Goal: Navigation & Orientation: Find specific page/section

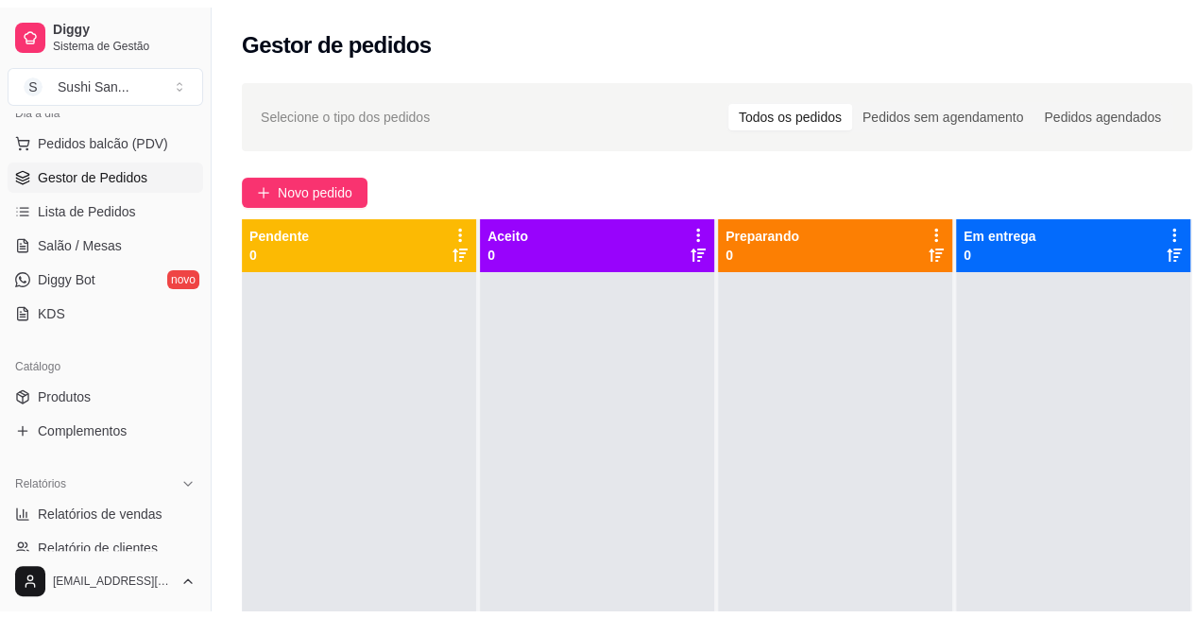
scroll to position [231, 0]
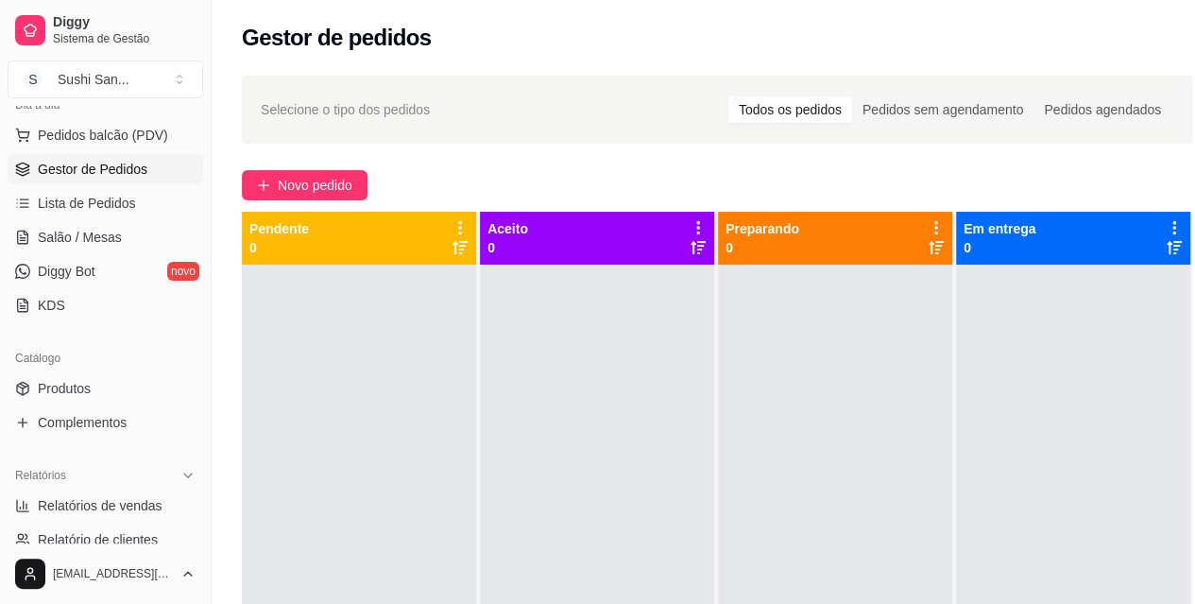
click at [127, 387] on link "Produtos" at bounding box center [106, 388] width 196 height 30
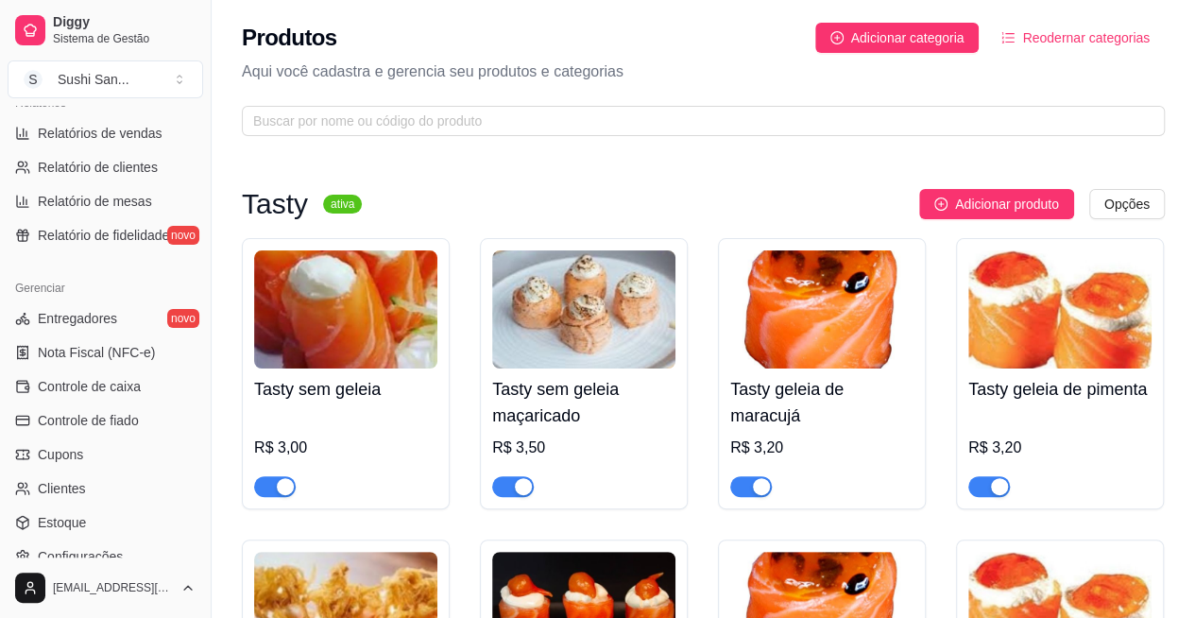
scroll to position [607, 0]
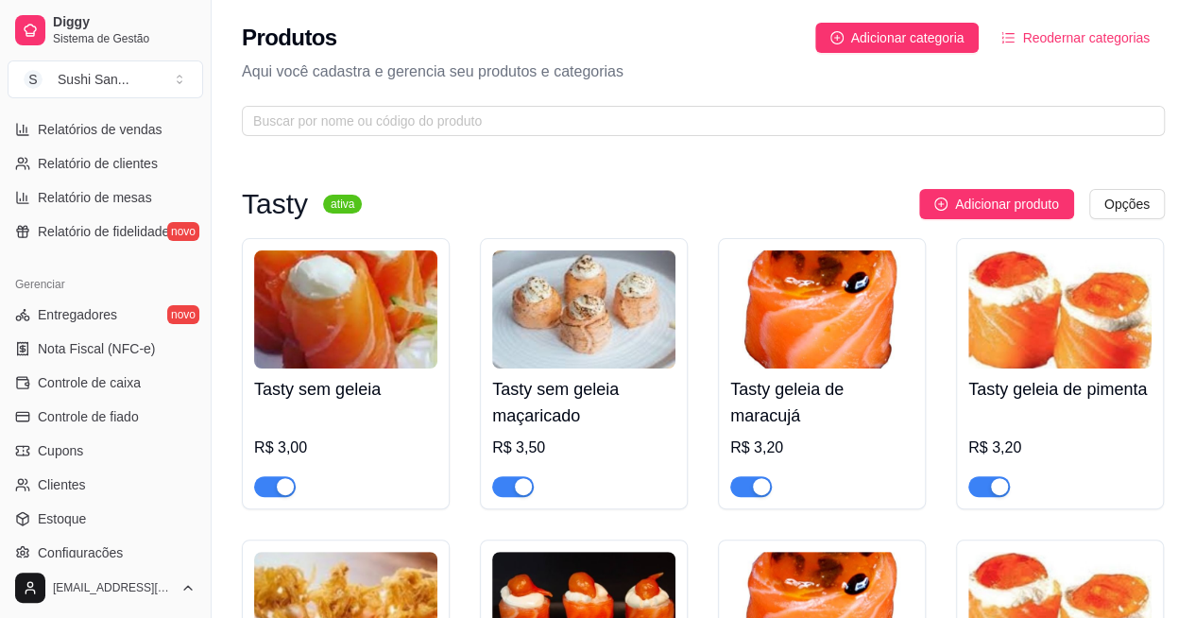
click at [121, 309] on link "Entregadores novo" at bounding box center [106, 315] width 196 height 30
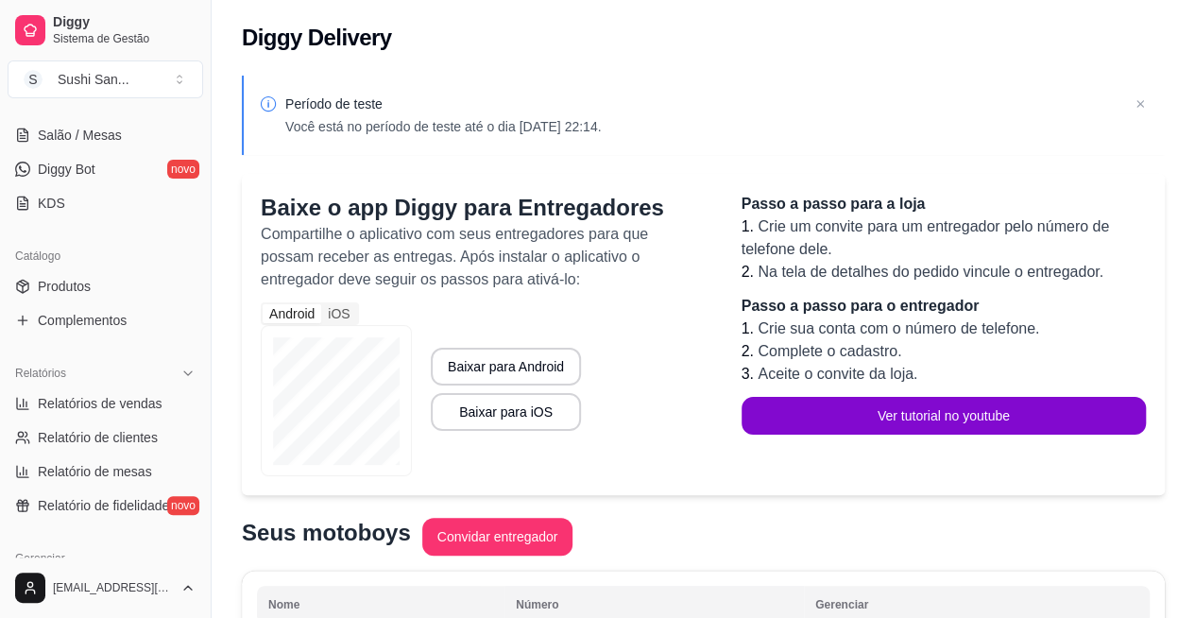
scroll to position [326, 0]
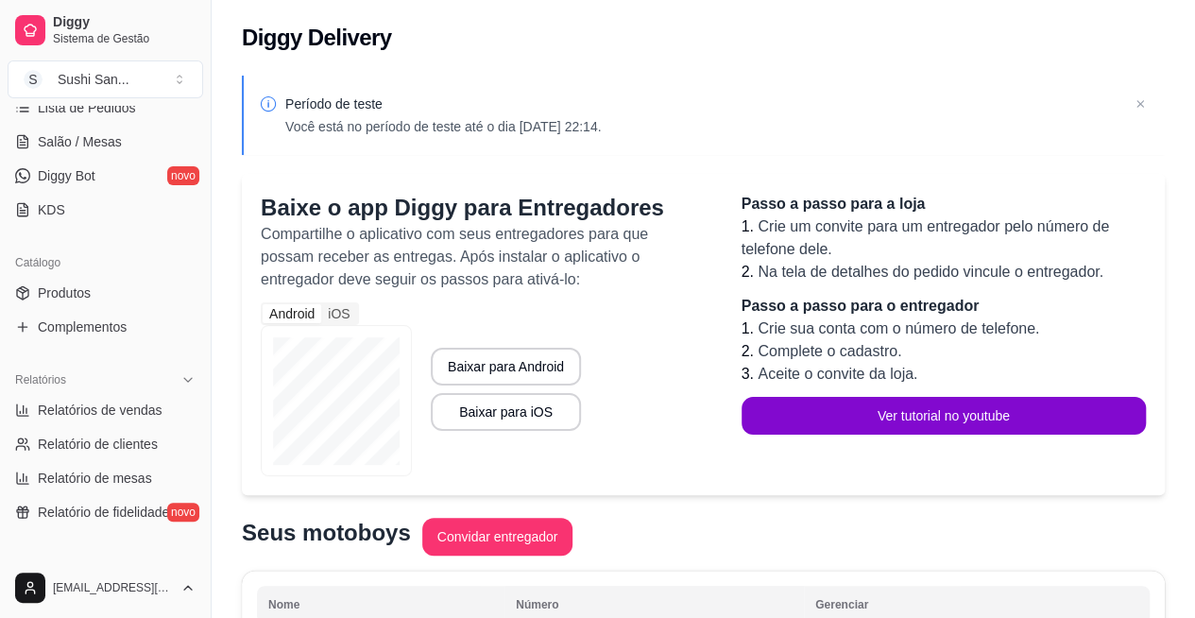
click at [123, 337] on link "Complementos" at bounding box center [106, 327] width 196 height 30
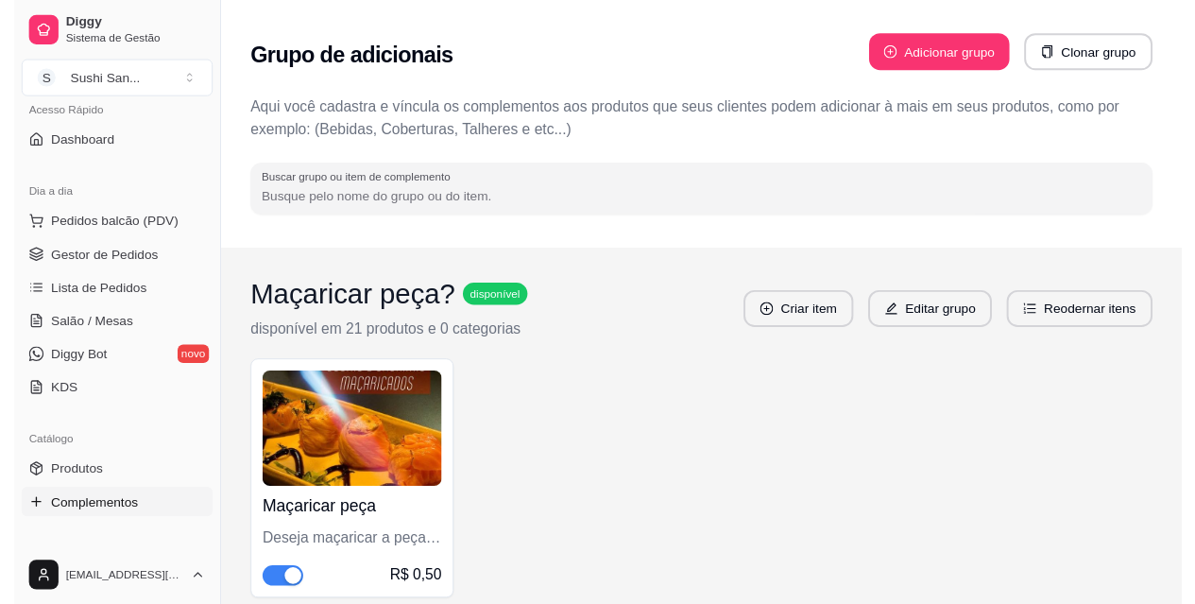
scroll to position [129, 0]
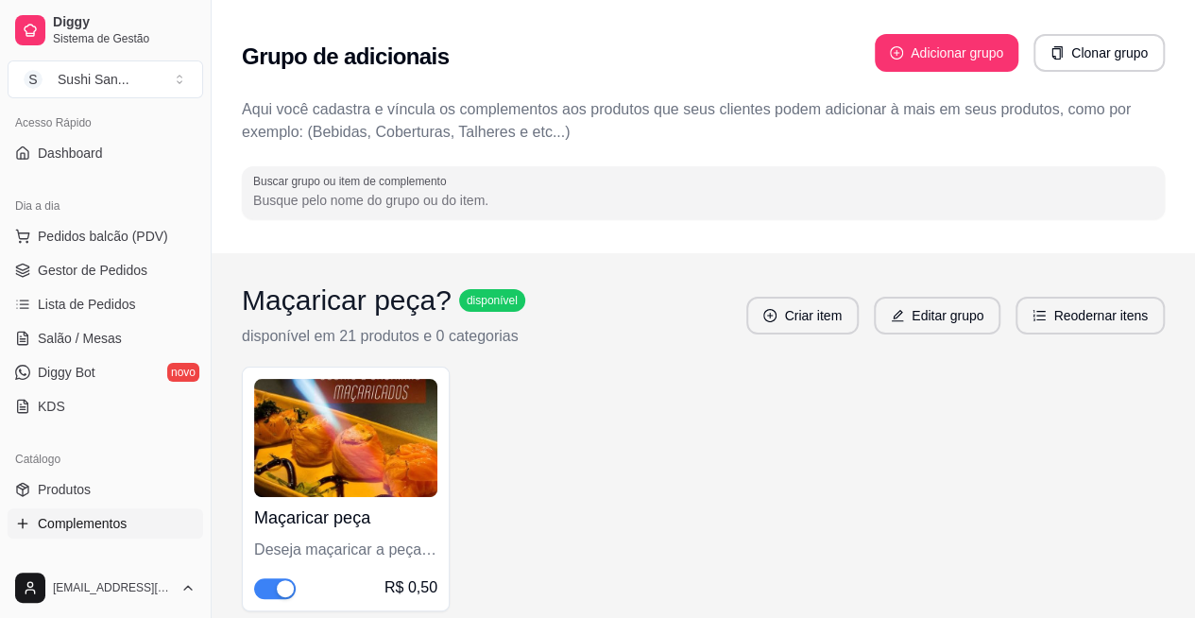
click at [153, 271] on link "Gestor de Pedidos" at bounding box center [106, 270] width 196 height 30
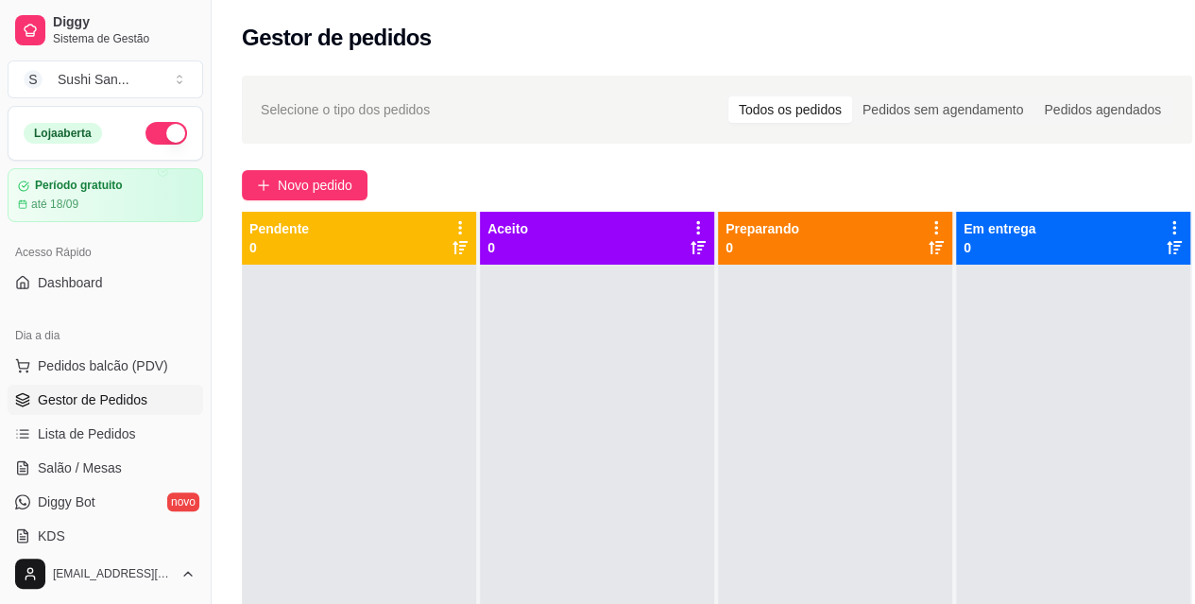
click at [185, 70] on button "S Sushi San ..." at bounding box center [106, 79] width 196 height 38
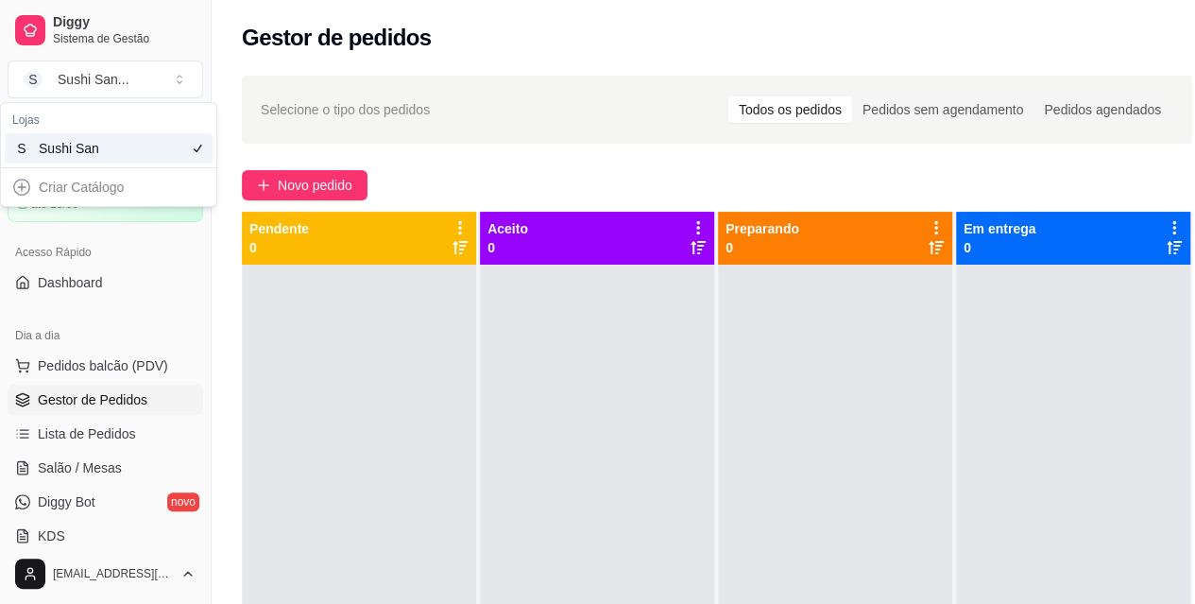
click at [193, 73] on button "S Sushi San ..." at bounding box center [106, 79] width 196 height 38
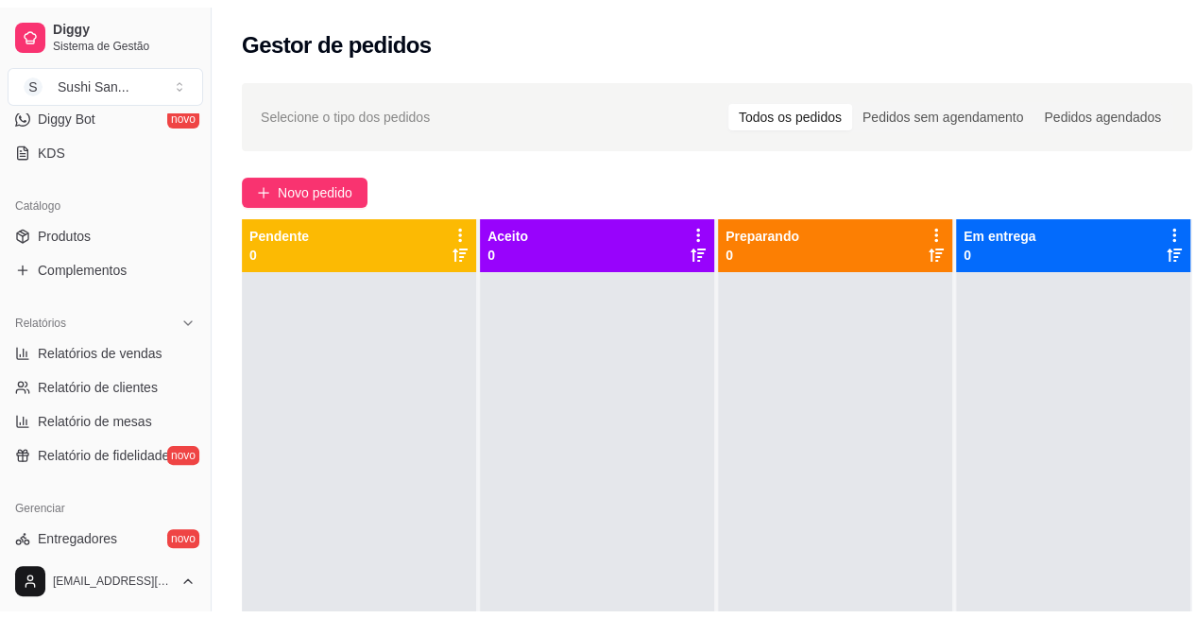
scroll to position [741, 0]
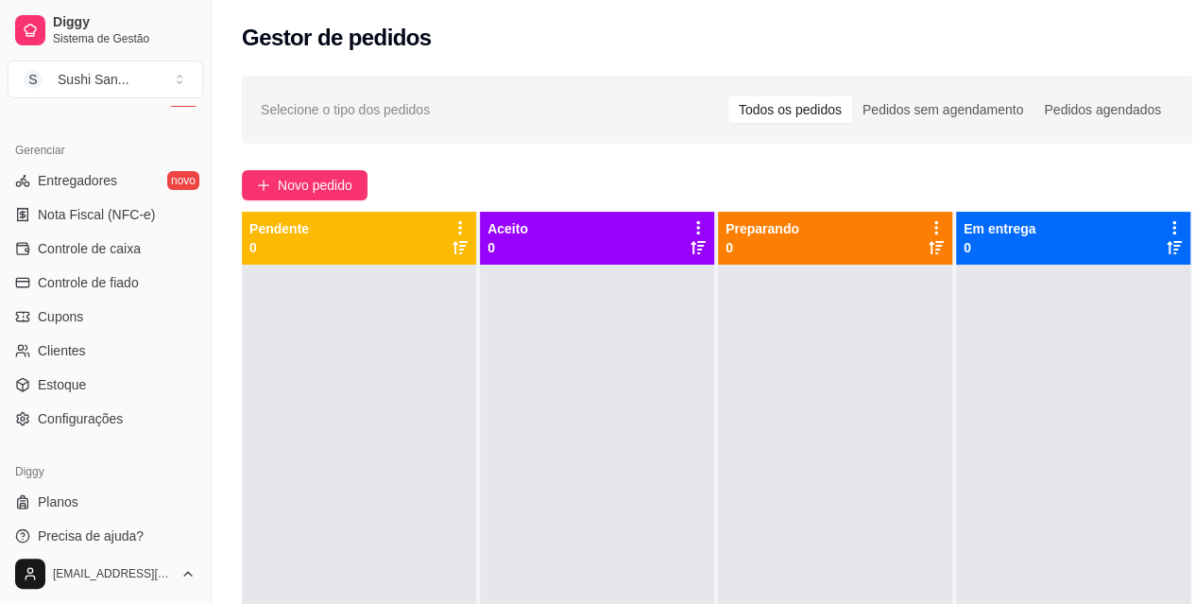
click at [139, 420] on link "Configurações" at bounding box center [106, 418] width 196 height 30
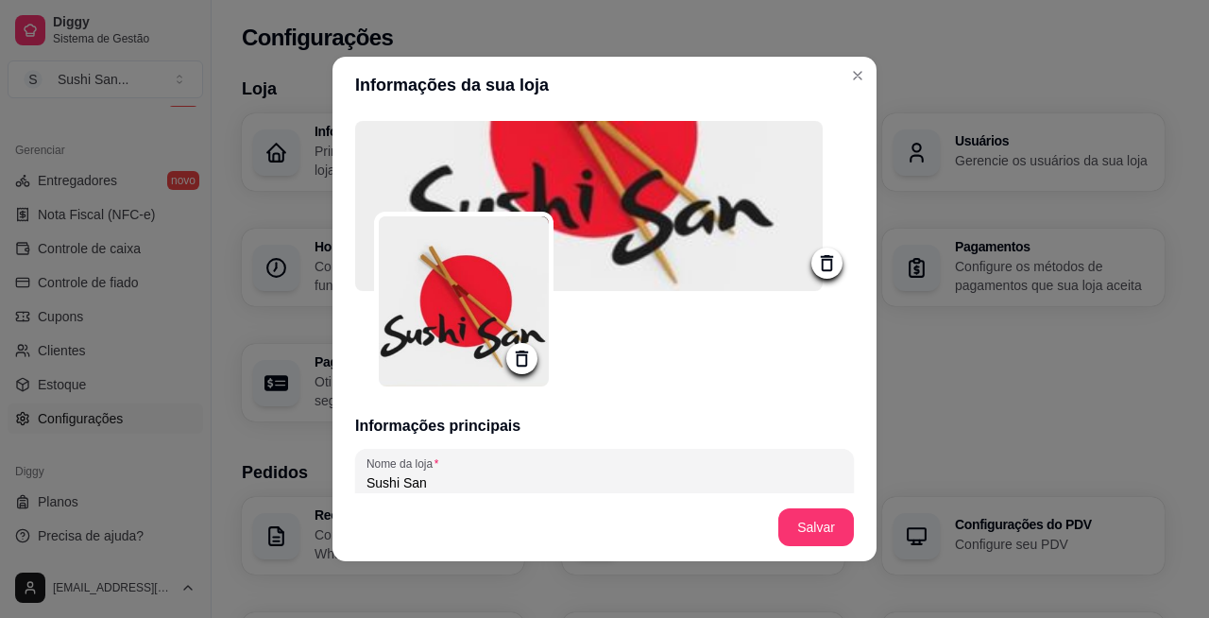
click at [850, 76] on h3 "Loja" at bounding box center [703, 89] width 923 height 26
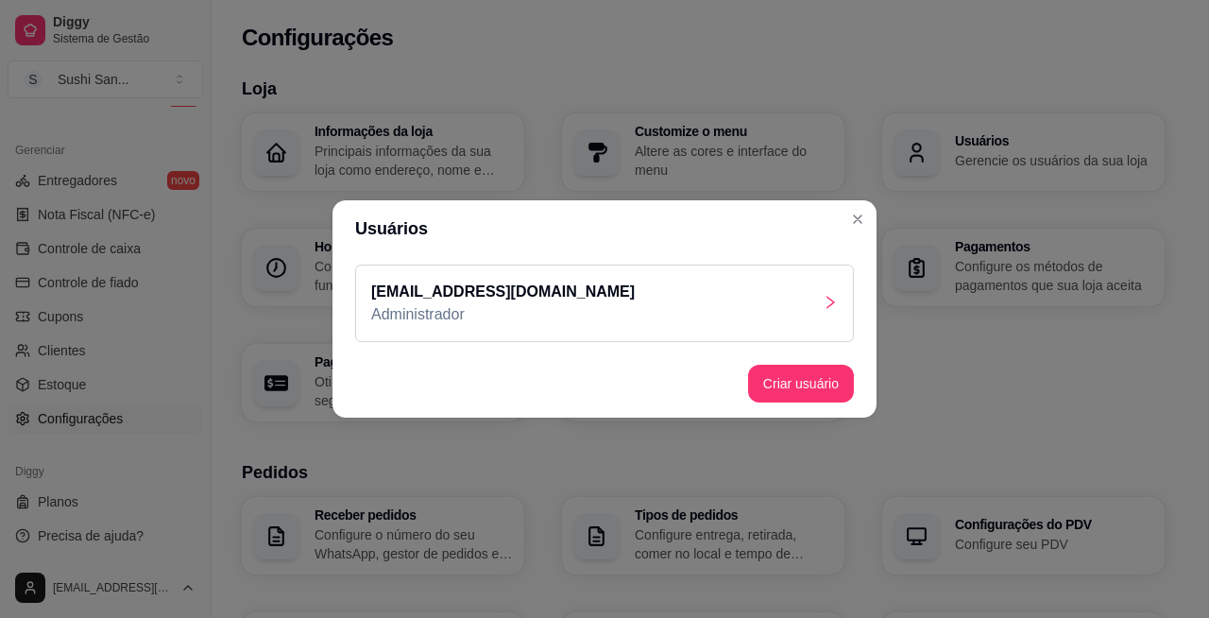
click at [843, 225] on header "Usuários" at bounding box center [605, 228] width 544 height 57
click at [852, 221] on div "Informações da loja Principais informações da sua loja como endereço, nome e ma…" at bounding box center [703, 267] width 923 height 308
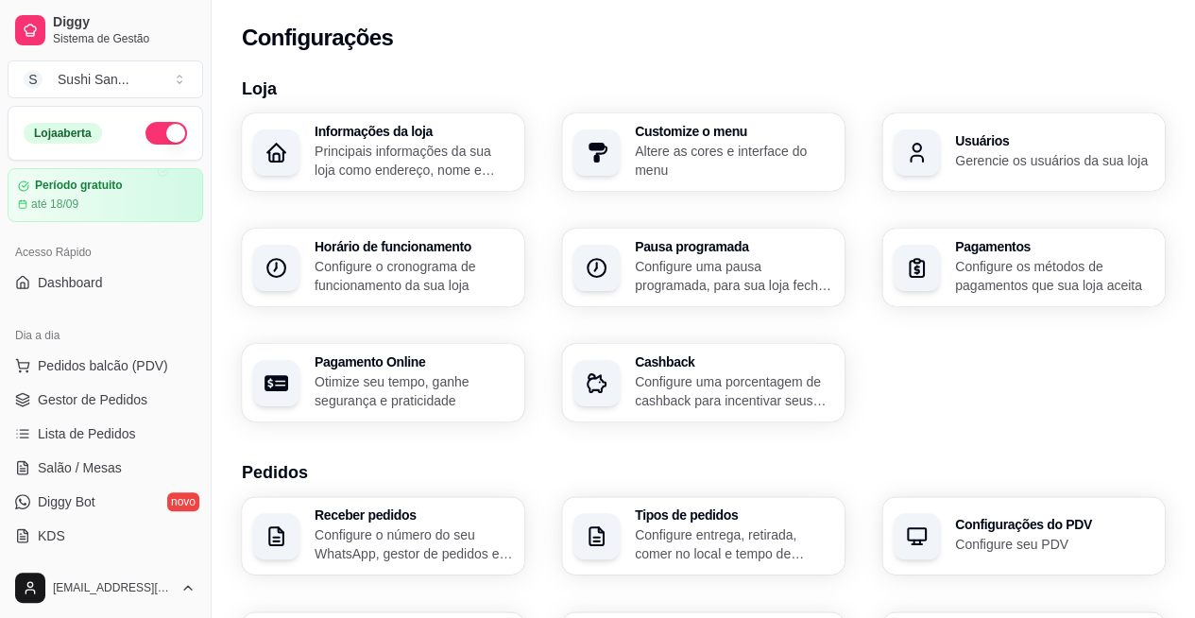
click at [131, 285] on link "Dashboard" at bounding box center [106, 282] width 196 height 30
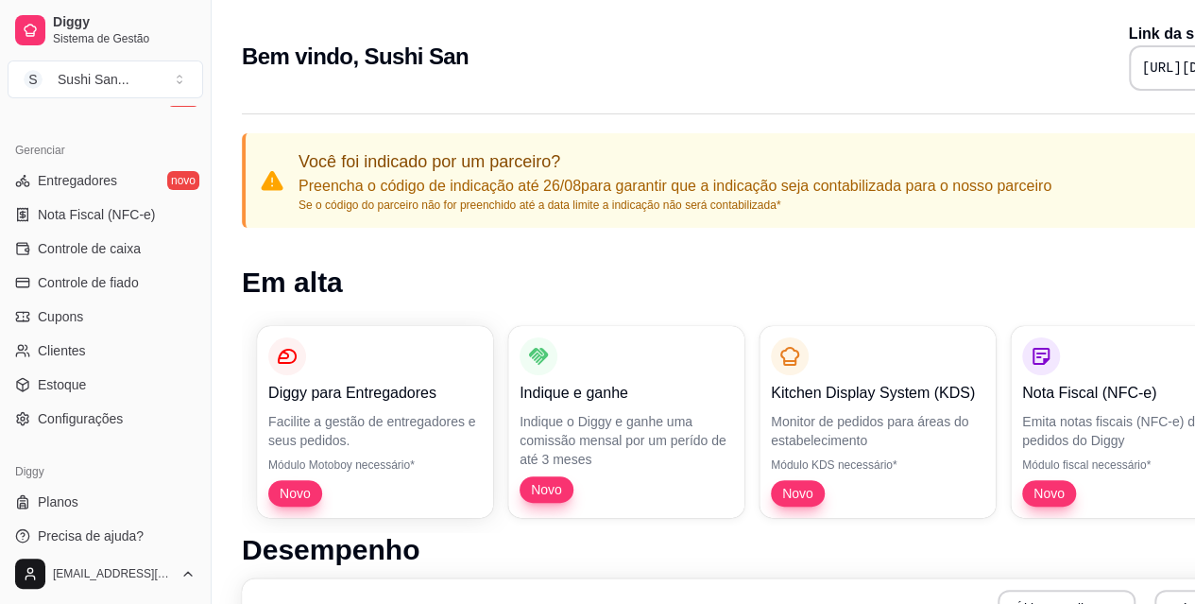
click at [145, 415] on link "Configurações" at bounding box center [106, 418] width 196 height 30
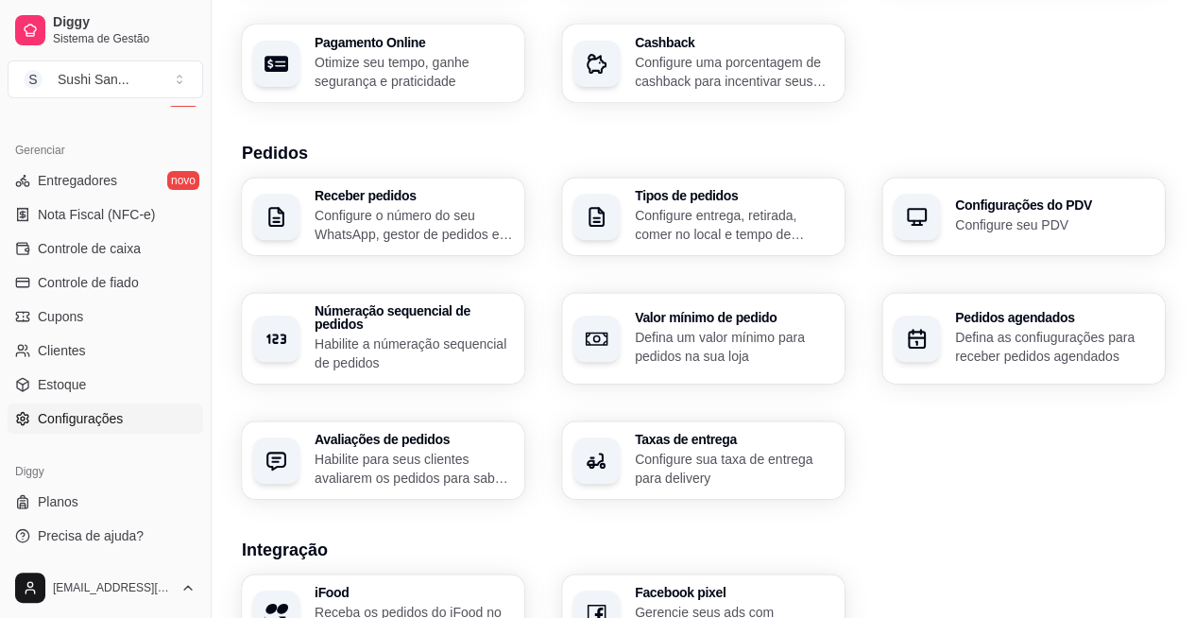
scroll to position [328, 0]
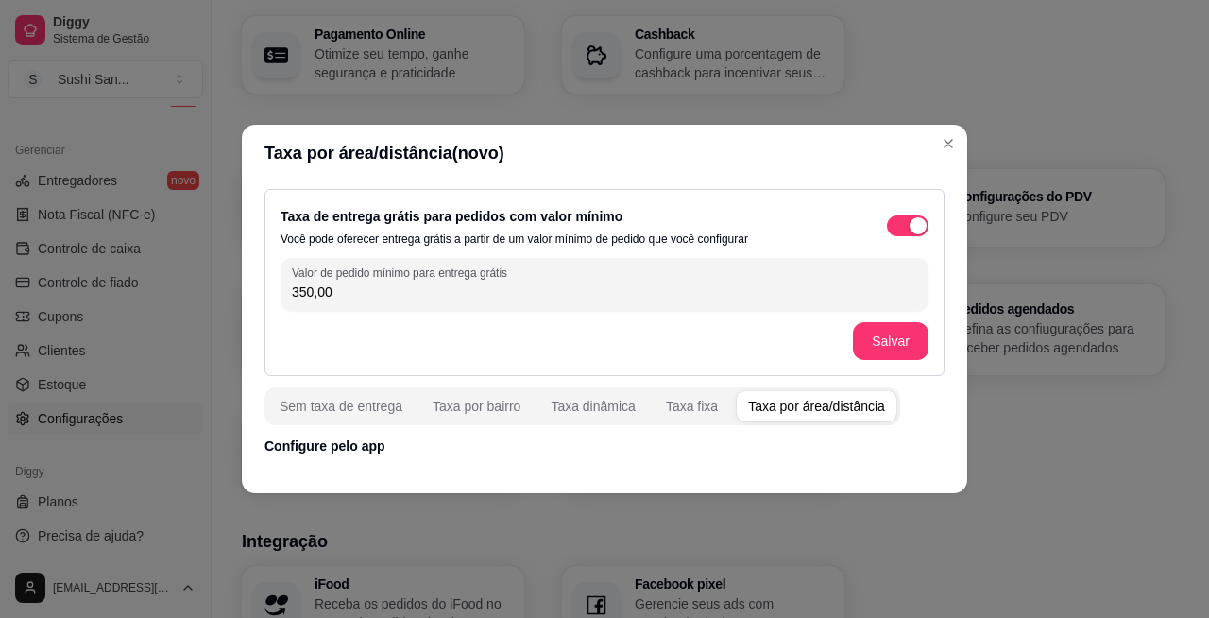
click at [827, 406] on div "Taxa por área/distância" at bounding box center [816, 406] width 137 height 19
click at [769, 405] on div "Taxa por área/distância" at bounding box center [816, 406] width 137 height 19
click at [816, 297] on input "350,00" at bounding box center [604, 292] width 625 height 19
click at [949, 144] on h3 "Pedidos" at bounding box center [703, 144] width 923 height 26
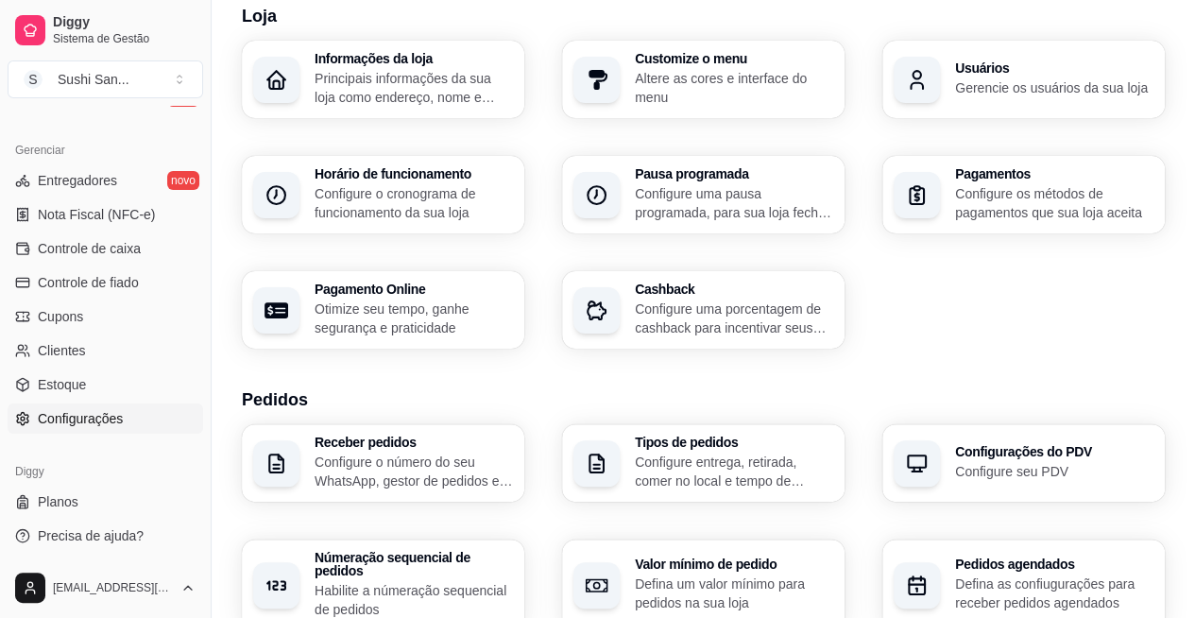
scroll to position [0, 0]
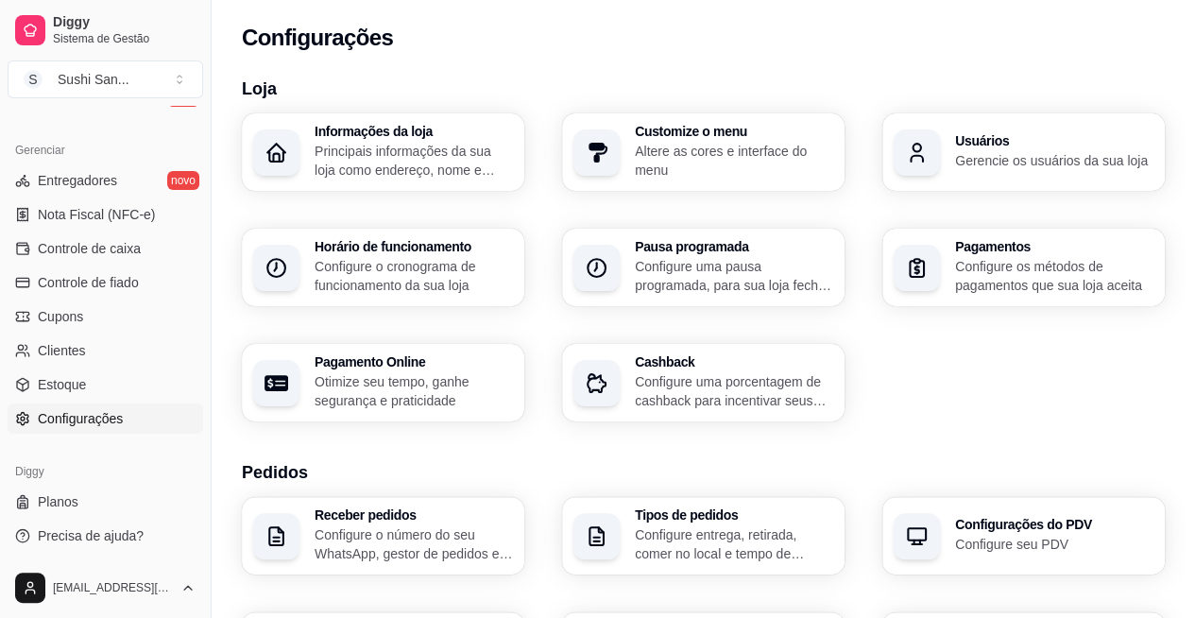
click at [108, 87] on div "Sushi San ..." at bounding box center [94, 79] width 72 height 19
click at [580, 15] on div "Configurações" at bounding box center [704, 32] width 984 height 64
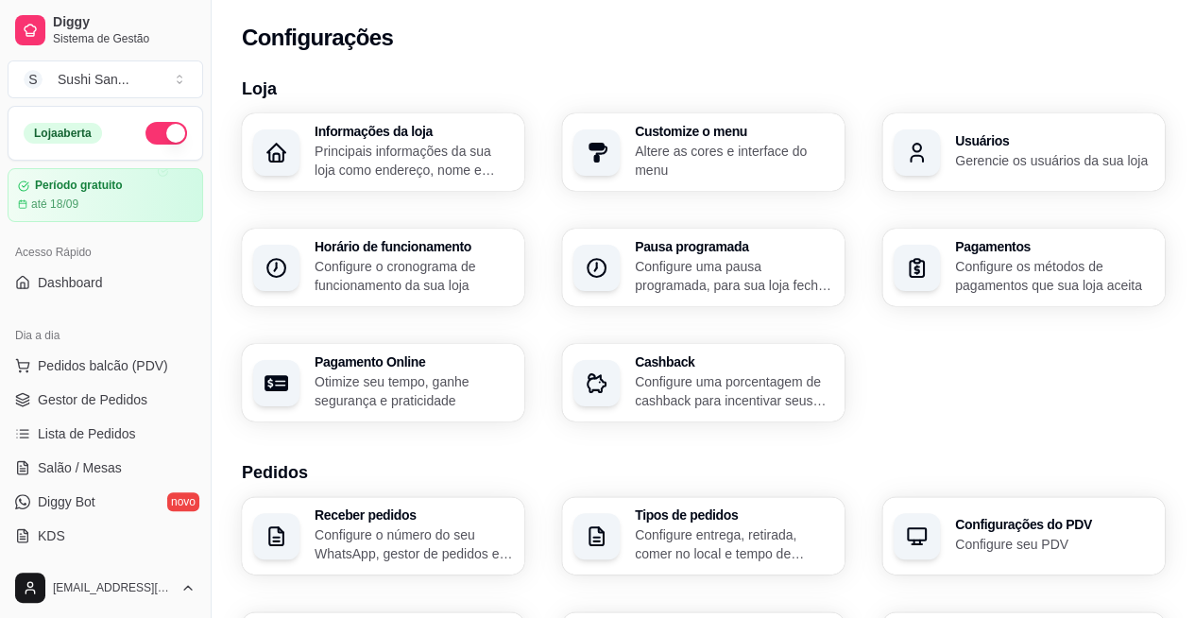
click at [98, 291] on link "Dashboard" at bounding box center [106, 282] width 196 height 30
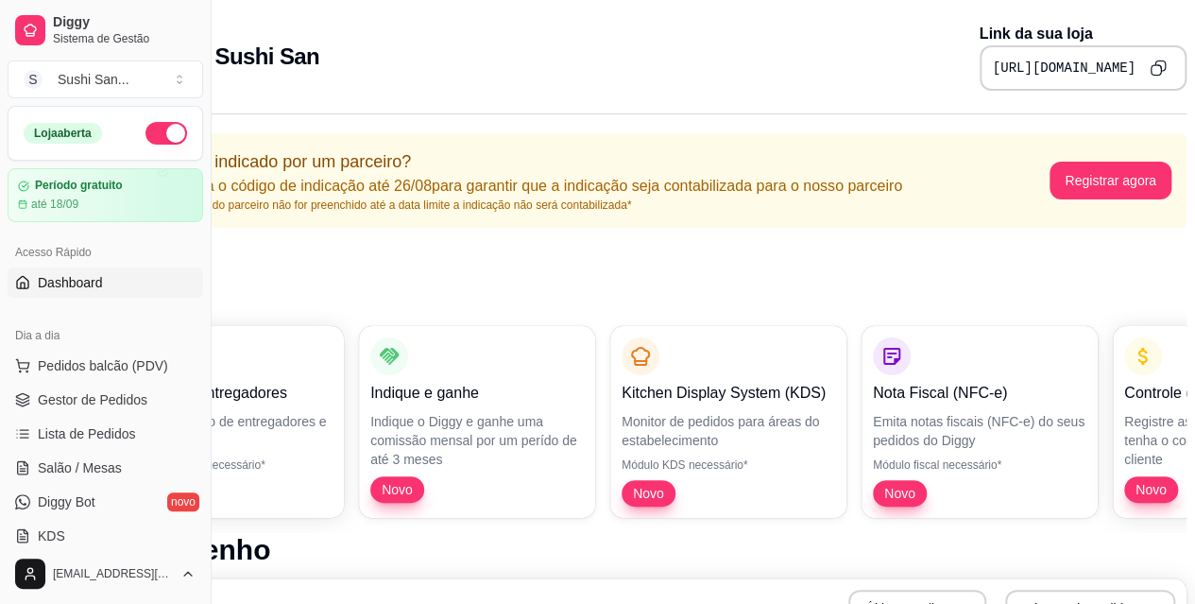
scroll to position [0, 166]
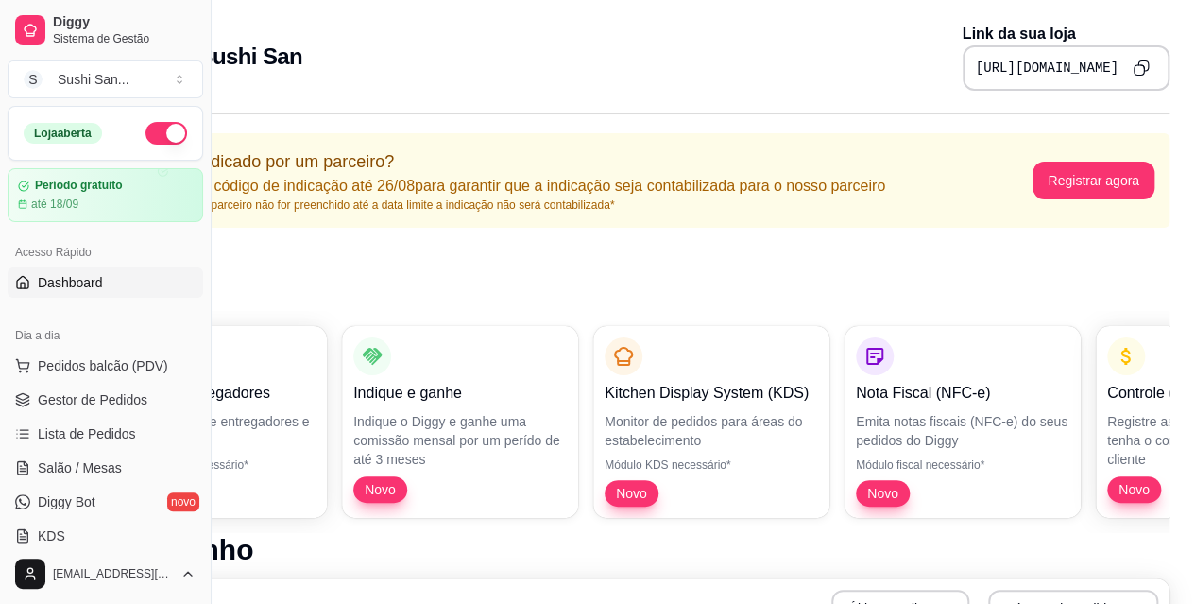
click at [1133, 64] on icon "Copy to clipboard" at bounding box center [1141, 68] width 17 height 17
click at [437, 43] on div "Bem vindo, Sushi San Link da sua loja [URL][DOMAIN_NAME]" at bounding box center [623, 57] width 1094 height 68
click at [612, 422] on p "Monitor de pedidos para áreas do estabelecimento" at bounding box center [712, 431] width 214 height 38
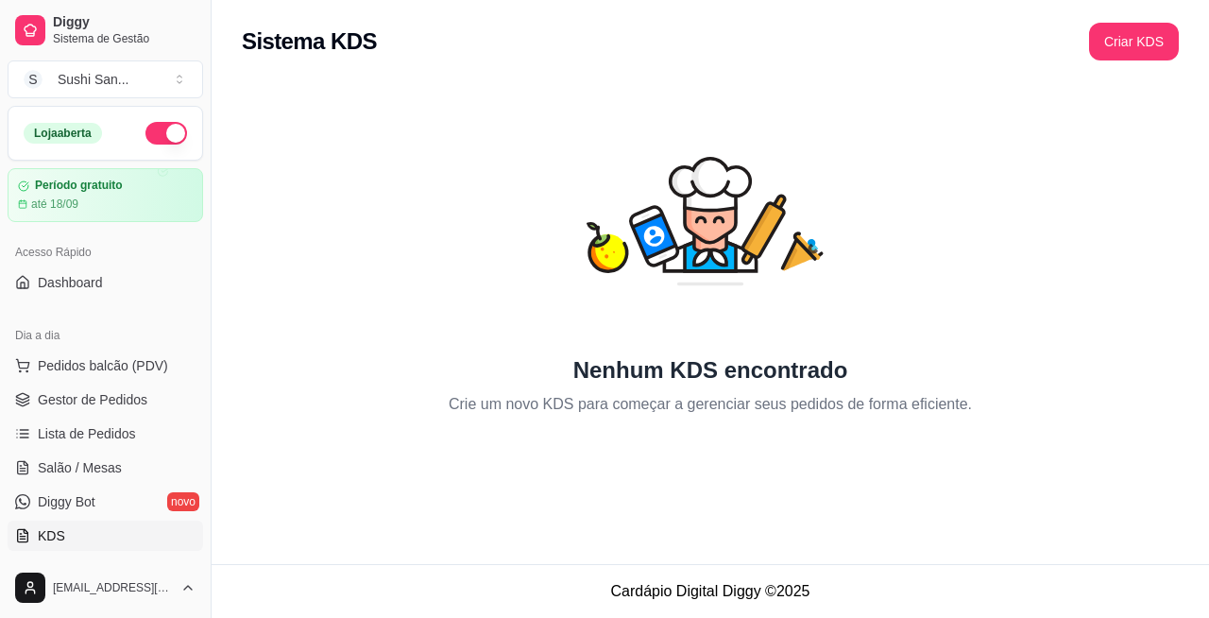
click at [111, 194] on div "Período gratuito até 18/09" at bounding box center [105, 195] width 175 height 33
click at [68, 437] on span "Lista de Pedidos" at bounding box center [87, 433] width 98 height 19
